Goal: Communication & Community: Answer question/provide support

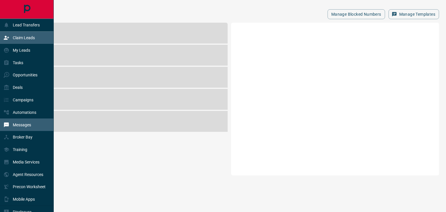
click at [17, 44] on div "Claim Leads" at bounding box center [27, 38] width 54 height 12
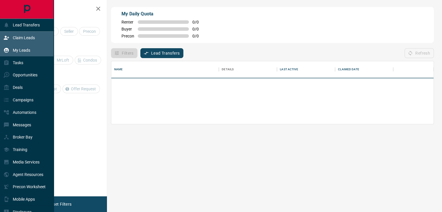
click at [14, 52] on p "My Leads" at bounding box center [21, 50] width 17 height 5
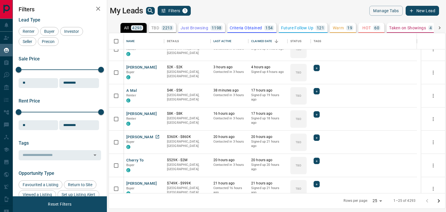
scroll to position [87, 0]
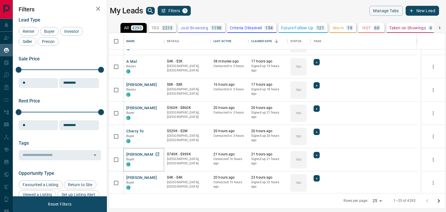
click at [137, 154] on button "[PERSON_NAME]" at bounding box center [141, 155] width 30 height 6
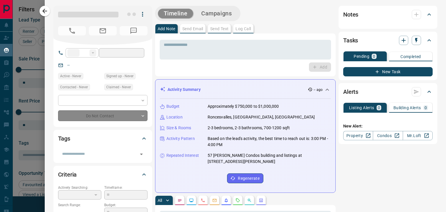
type input "**"
type input "**********"
type input "**"
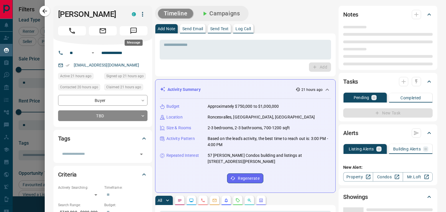
click at [130, 31] on icon "Message" at bounding box center [134, 31] width 8 height 8
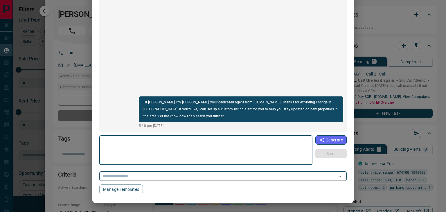
scroll to position [55, 0]
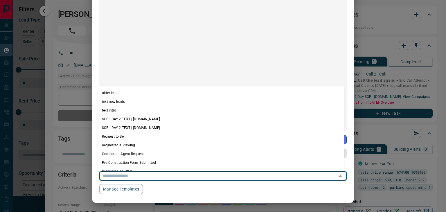
click at [176, 176] on input "text" at bounding box center [214, 175] width 229 height 7
click at [140, 93] on li "older leads" at bounding box center [220, 93] width 247 height 9
type textarea "**********"
type input "**********"
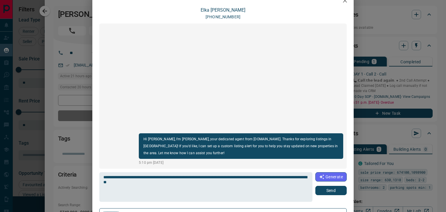
scroll to position [0, 0]
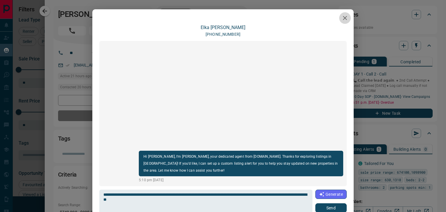
click at [342, 16] on icon "button" at bounding box center [345, 18] width 7 height 7
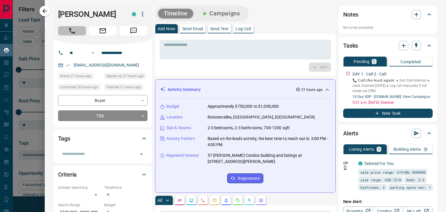
click at [72, 33] on icon "Call" at bounding box center [72, 31] width 8 height 8
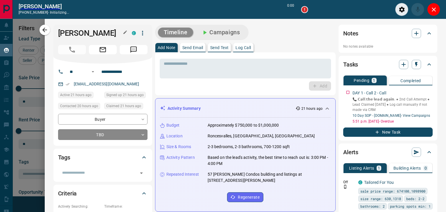
scroll to position [137, 332]
click at [82, 32] on h1 "[PERSON_NAME]" at bounding box center [90, 32] width 65 height 9
click at [82, 31] on h1 "[PERSON_NAME]" at bounding box center [90, 32] width 65 height 9
click at [82, 30] on h1 "[PERSON_NAME]" at bounding box center [90, 32] width 65 height 9
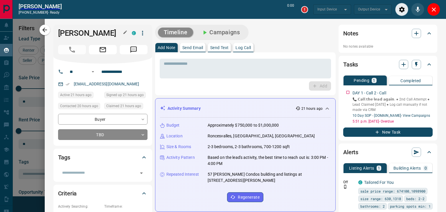
click at [82, 30] on h1 "[PERSON_NAME]" at bounding box center [90, 32] width 65 height 9
type input "*******"
click at [82, 30] on h1 "[PERSON_NAME]" at bounding box center [90, 32] width 65 height 9
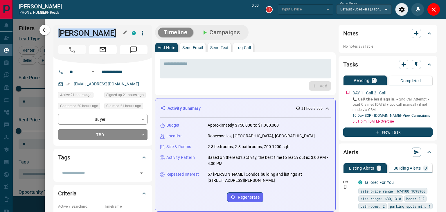
type input "*******"
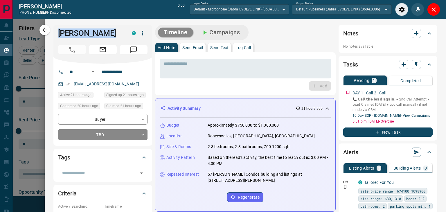
drag, startPoint x: 434, startPoint y: 11, endPoint x: 64, endPoint y: 73, distance: 375.6
click at [434, 11] on icon "Close" at bounding box center [433, 9] width 7 height 7
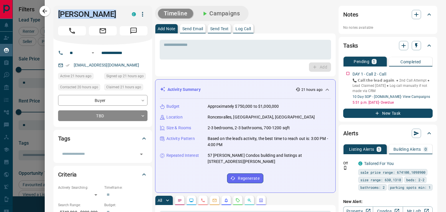
scroll to position [156, 332]
click at [93, 32] on button "Email" at bounding box center [103, 30] width 28 height 9
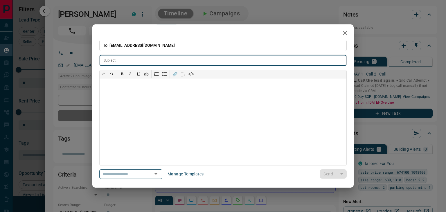
click at [344, 36] on icon "button" at bounding box center [345, 33] width 7 height 7
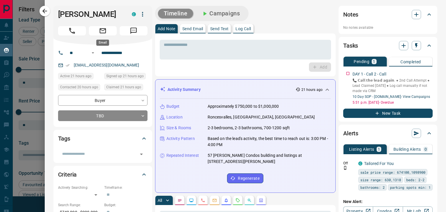
click at [95, 30] on button "Email" at bounding box center [103, 30] width 28 height 9
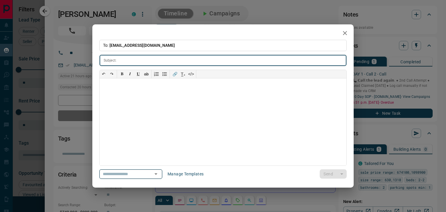
click at [145, 171] on input "text" at bounding box center [122, 173] width 44 height 7
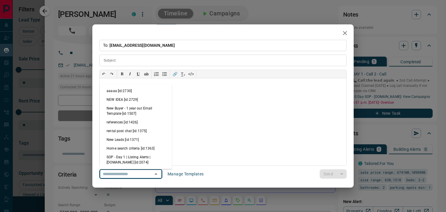
click at [120, 139] on li "New Leads [id:1371]" at bounding box center [136, 139] width 72 height 9
type input "**********"
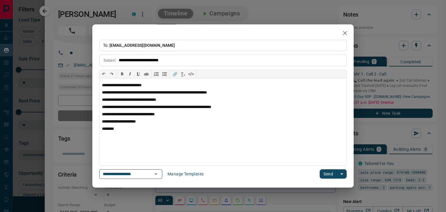
click at [328, 171] on button "Send" at bounding box center [328, 173] width 17 height 9
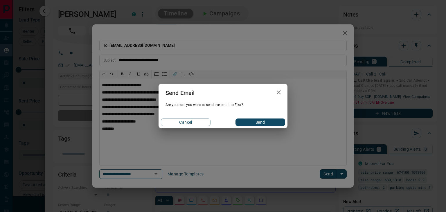
click at [251, 118] on div "Cancel Send" at bounding box center [223, 122] width 129 height 12
click at [251, 119] on button "Send" at bounding box center [261, 123] width 50 height 8
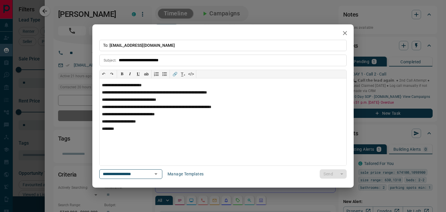
click at [346, 33] on icon "button" at bounding box center [345, 33] width 7 height 7
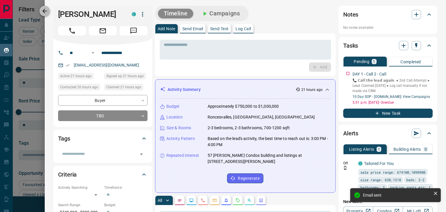
click at [43, 8] on icon "button" at bounding box center [44, 11] width 7 height 7
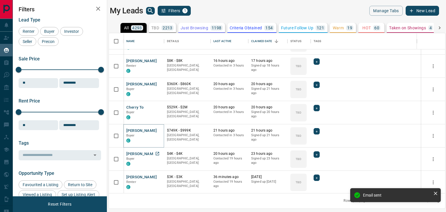
scroll to position [145, 0]
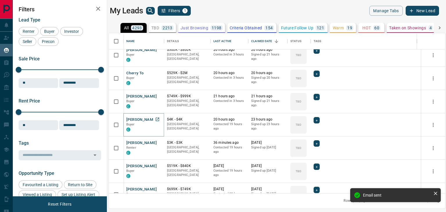
click at [138, 119] on button "[PERSON_NAME]" at bounding box center [141, 120] width 30 height 6
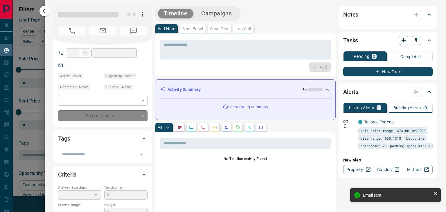
type input "**"
type input "**********"
type input "**"
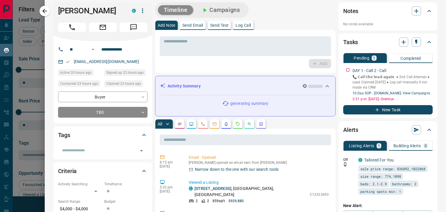
scroll to position [0, 0]
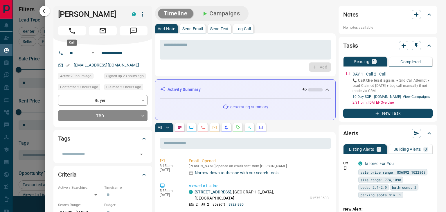
click at [71, 32] on icon "Call" at bounding box center [72, 31] width 6 height 6
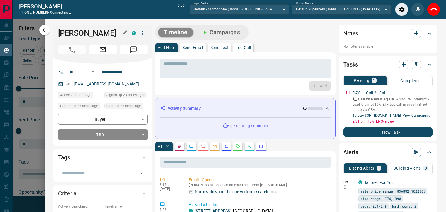
scroll to position [137, 332]
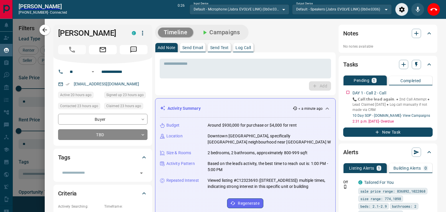
drag, startPoint x: 437, startPoint y: 10, endPoint x: 55, endPoint y: 62, distance: 385.8
click at [437, 10] on icon "End Call" at bounding box center [433, 9] width 7 height 7
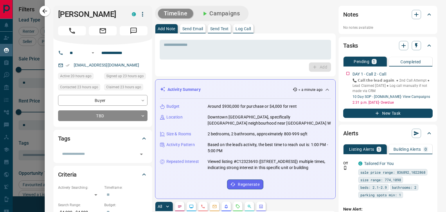
scroll to position [156, 332]
click at [125, 31] on button "Message" at bounding box center [134, 30] width 28 height 9
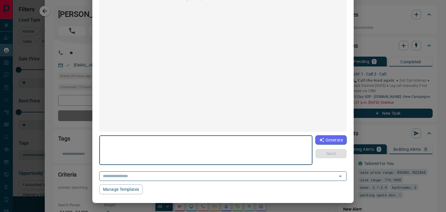
scroll to position [55, 0]
click at [278, 173] on input "text" at bounding box center [214, 175] width 229 height 7
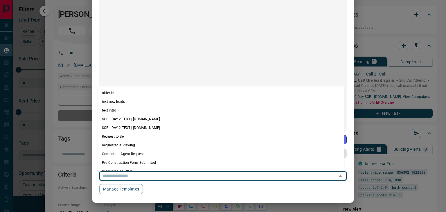
click at [126, 91] on li "older leads" at bounding box center [220, 93] width 247 height 9
type textarea "**********"
type input "**********"
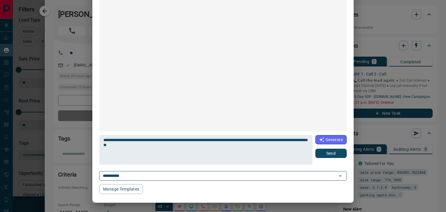
click at [336, 155] on button "Send" at bounding box center [330, 153] width 31 height 9
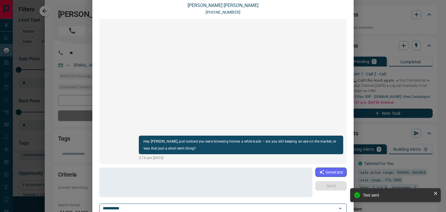
scroll to position [0, 0]
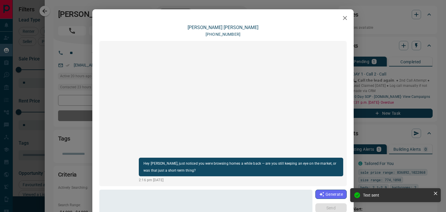
click at [343, 20] on icon "button" at bounding box center [345, 18] width 7 height 7
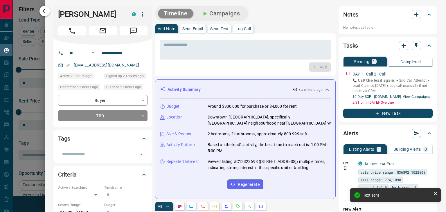
click at [45, 12] on icon "button" at bounding box center [44, 11] width 7 height 7
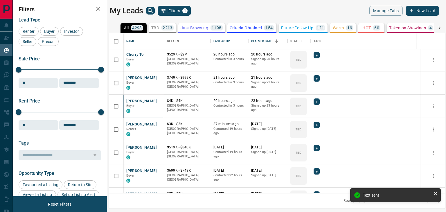
scroll to position [203, 0]
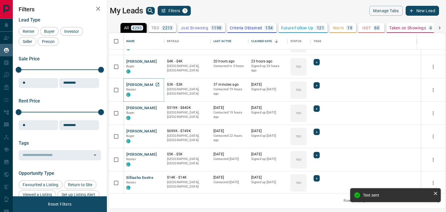
click at [146, 84] on button "[PERSON_NAME]" at bounding box center [141, 85] width 30 height 6
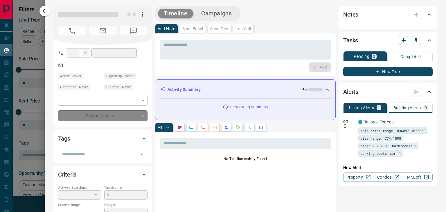
type input "**"
type input "**********"
type input "**"
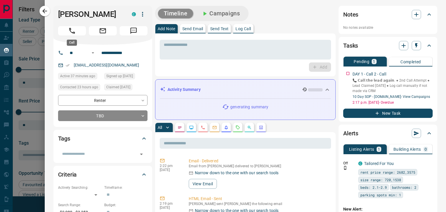
click at [69, 29] on icon "Call" at bounding box center [72, 31] width 8 height 8
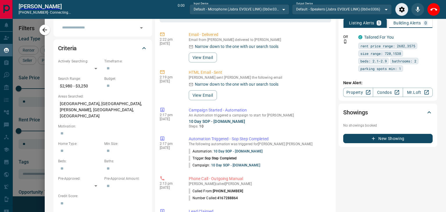
scroll to position [0, 0]
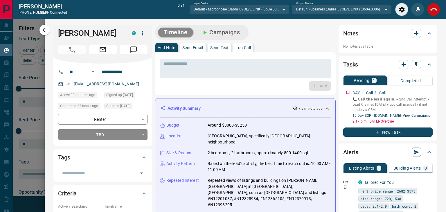
click at [437, 11] on button "End Call" at bounding box center [433, 9] width 13 height 13
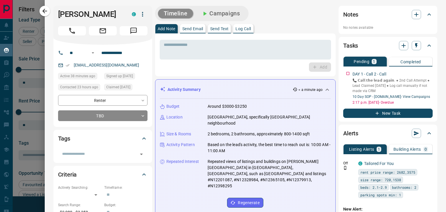
scroll to position [156, 332]
click at [128, 30] on button "Message" at bounding box center [134, 30] width 28 height 9
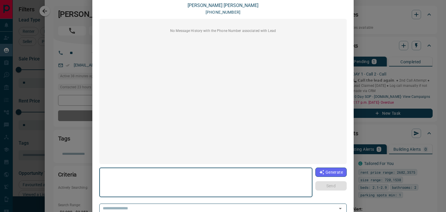
scroll to position [55, 0]
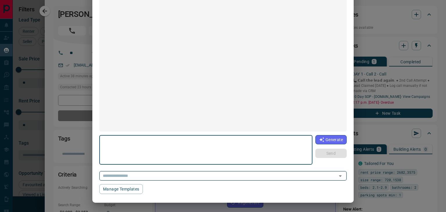
click at [201, 179] on input "text" at bounding box center [214, 175] width 229 height 7
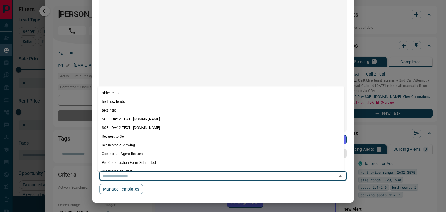
click at [124, 94] on li "older leads" at bounding box center [220, 93] width 247 height 9
type textarea "**********"
type input "**********"
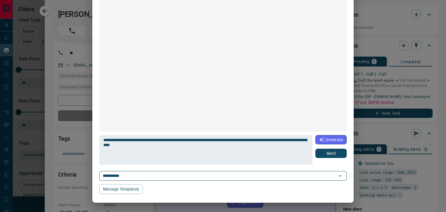
click at [331, 158] on button "Send" at bounding box center [330, 153] width 31 height 9
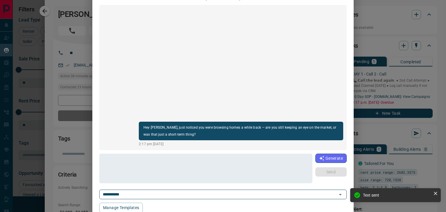
scroll to position [0, 0]
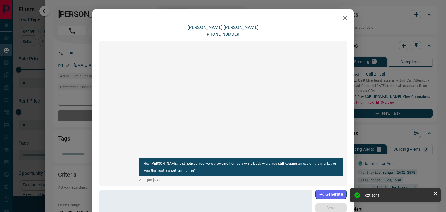
click at [347, 18] on button "button" at bounding box center [345, 18] width 12 height 12
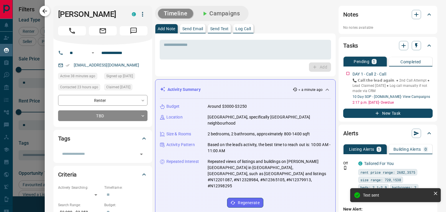
click at [46, 10] on icon "button" at bounding box center [44, 11] width 7 height 7
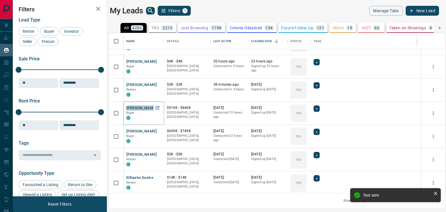
click at [141, 109] on button "[PERSON_NAME]" at bounding box center [141, 108] width 30 height 6
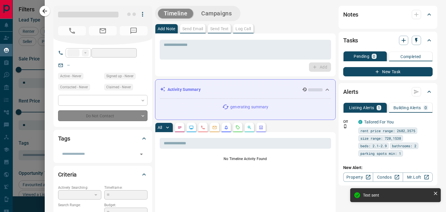
type input "**"
type input "**********"
type input "**"
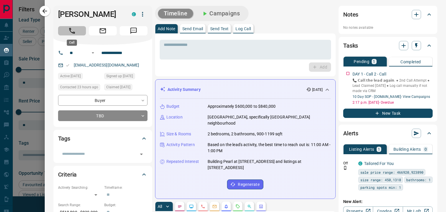
click at [64, 30] on button "Call" at bounding box center [72, 30] width 28 height 9
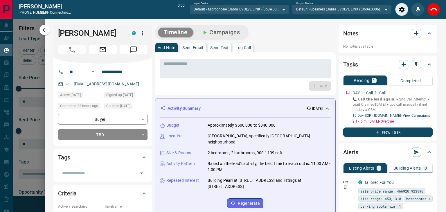
scroll to position [137, 332]
click at [435, 10] on icon "End Call" at bounding box center [433, 9] width 7 height 7
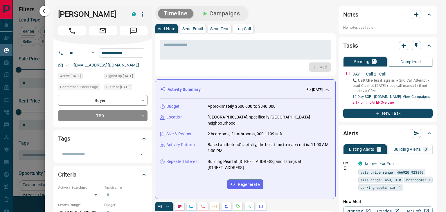
scroll to position [156, 332]
click at [130, 31] on icon "Message" at bounding box center [134, 31] width 8 height 8
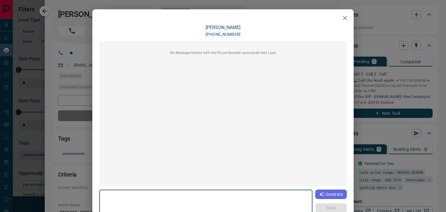
scroll to position [55, 0]
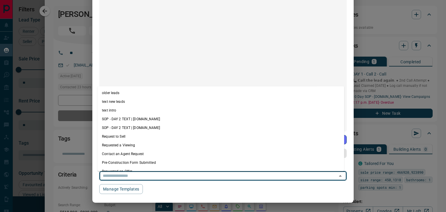
click at [182, 175] on input "text" at bounding box center [214, 175] width 229 height 7
drag, startPoint x: 120, startPoint y: 94, endPoint x: 132, endPoint y: 97, distance: 13.0
click at [120, 94] on li "older leads" at bounding box center [220, 93] width 247 height 9
type textarea "**********"
type input "**********"
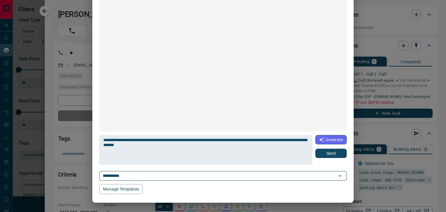
click at [338, 155] on button "Send" at bounding box center [330, 153] width 31 height 9
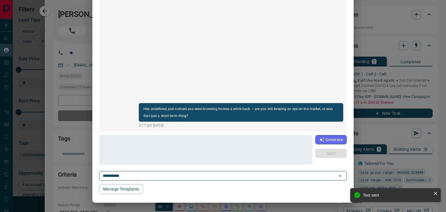
scroll to position [0, 0]
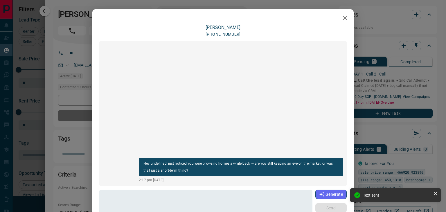
click at [342, 19] on icon "button" at bounding box center [345, 18] width 7 height 7
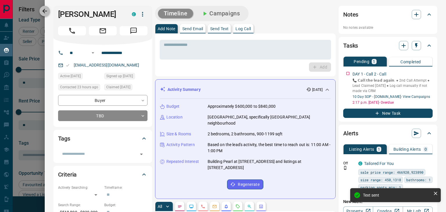
click at [46, 8] on icon "button" at bounding box center [44, 11] width 7 height 7
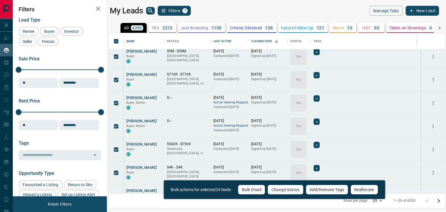
scroll to position [437, 0]
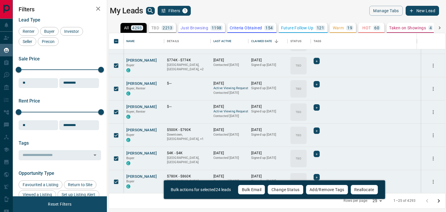
click at [382, 202] on body "Lead Transfers Claim Leads My Leads Tasks Opportunities Deals Campaigns Automat…" at bounding box center [223, 102] width 446 height 205
click at [380, 200] on li "100" at bounding box center [378, 200] width 15 height 9
type input "***"
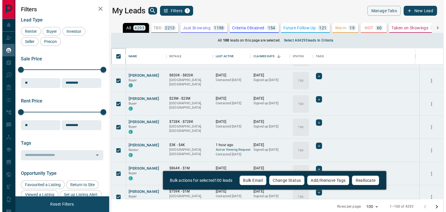
scroll to position [146, 328]
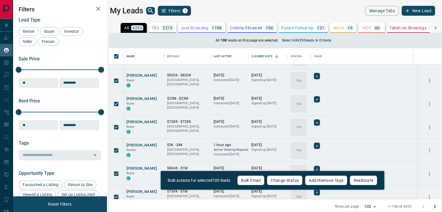
click at [251, 179] on button "Bulk Email" at bounding box center [250, 180] width 27 height 10
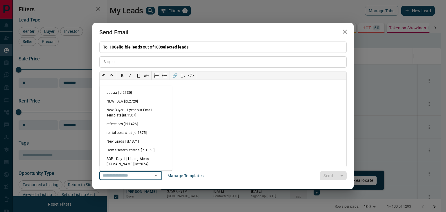
click at [121, 179] on input "text" at bounding box center [122, 175] width 44 height 7
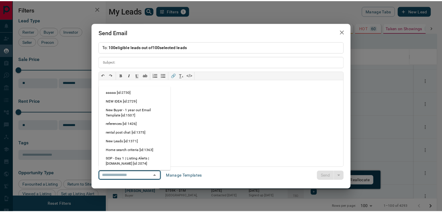
scroll to position [58, 0]
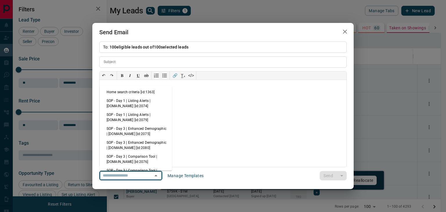
click at [137, 90] on li "Home search criteria [id:1363]" at bounding box center [136, 92] width 72 height 9
type input "**********"
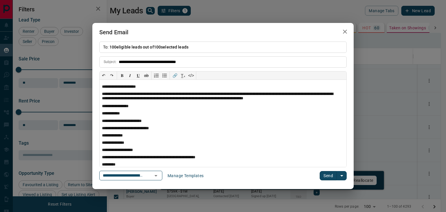
click at [326, 174] on button "Send" at bounding box center [328, 175] width 17 height 9
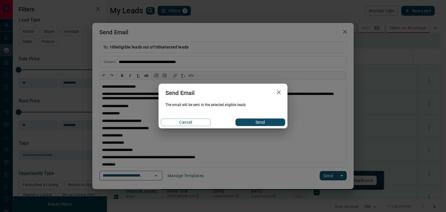
click at [254, 124] on button "Send" at bounding box center [261, 123] width 50 height 8
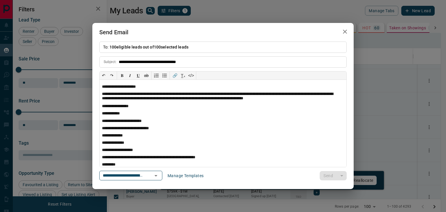
click at [344, 33] on icon "button" at bounding box center [345, 31] width 7 height 7
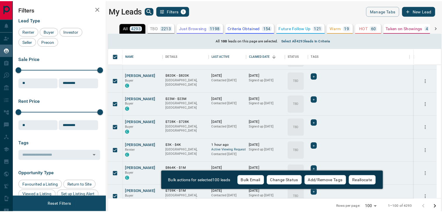
scroll to position [5, 5]
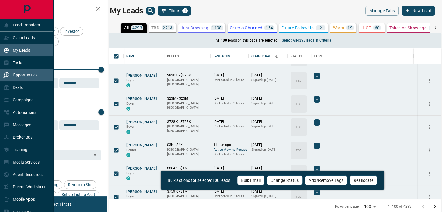
click at [19, 79] on div "Opportunities" at bounding box center [20, 75] width 34 height 10
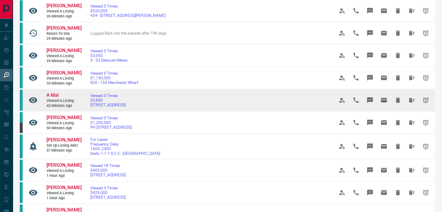
scroll to position [87, 0]
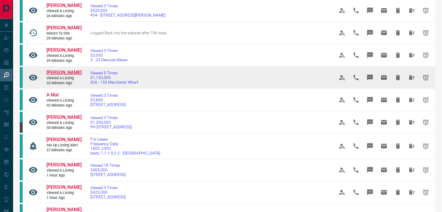
click at [69, 75] on span "[PERSON_NAME]" at bounding box center [63, 73] width 35 height 6
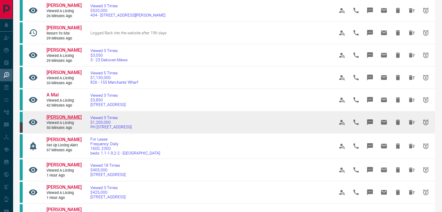
click at [69, 120] on span "[PERSON_NAME]" at bounding box center [63, 117] width 35 height 6
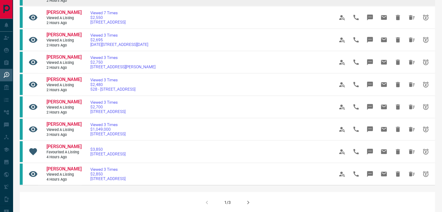
scroll to position [319, 0]
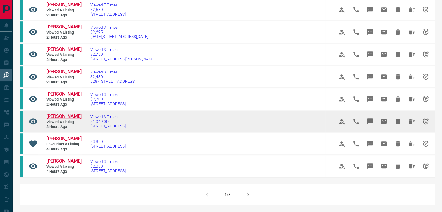
click at [69, 119] on span "[PERSON_NAME]" at bounding box center [63, 117] width 35 height 6
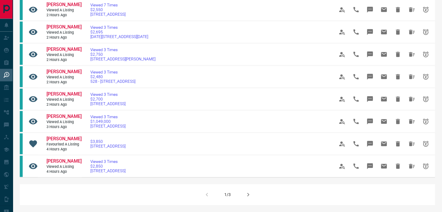
click at [248, 198] on icon "button" at bounding box center [248, 194] width 7 height 7
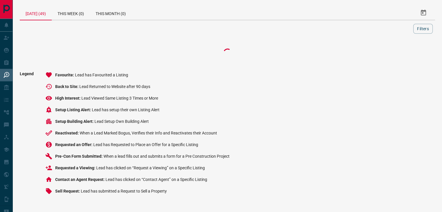
scroll to position [0, 0]
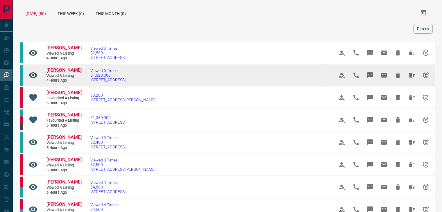
click at [66, 71] on span "[PERSON_NAME]" at bounding box center [63, 70] width 35 height 6
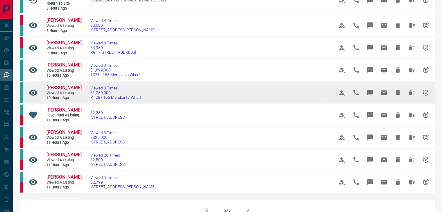
scroll to position [349, 0]
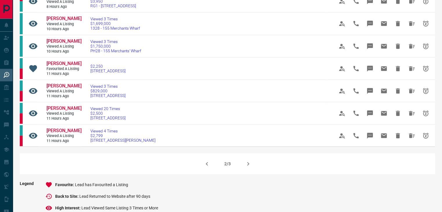
click at [247, 160] on icon "button" at bounding box center [248, 163] width 7 height 7
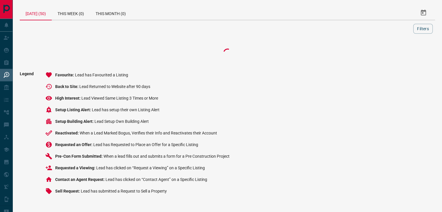
scroll to position [0, 0]
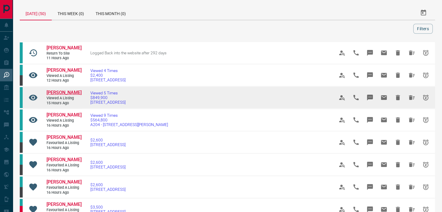
click at [60, 92] on span "[PERSON_NAME]" at bounding box center [63, 93] width 35 height 6
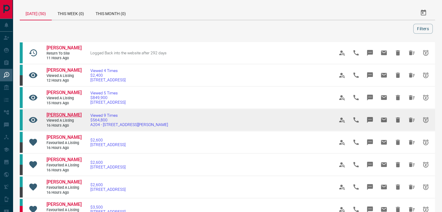
click at [65, 115] on span "[PERSON_NAME]" at bounding box center [63, 115] width 35 height 6
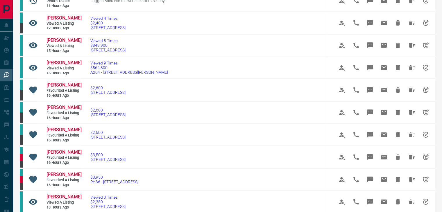
scroll to position [29, 0]
